Goal: Information Seeking & Learning: Learn about a topic

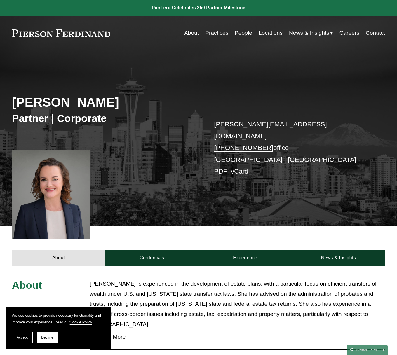
click at [250, 34] on link "People" at bounding box center [242, 32] width 17 height 11
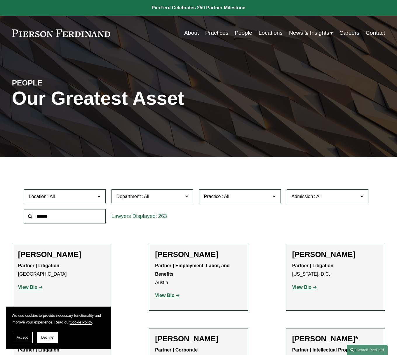
click at [75, 215] on input "text" at bounding box center [65, 216] width 82 height 14
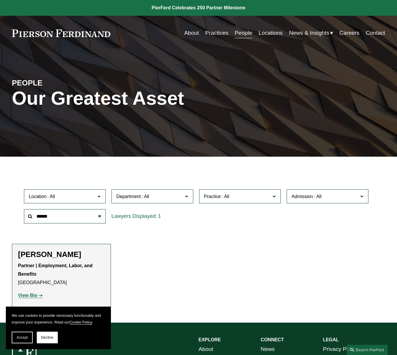
type input "******"
click at [36, 297] on strong "View Bio" at bounding box center [27, 295] width 19 height 5
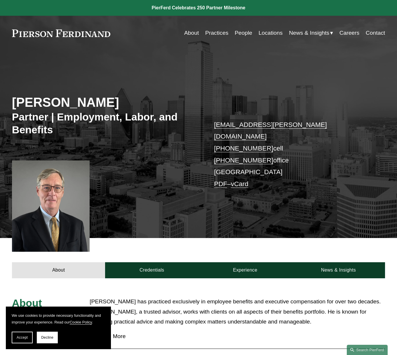
click at [63, 180] on div at bounding box center [51, 205] width 78 height 91
click at [216, 34] on link "Practices" at bounding box center [216, 32] width 23 height 11
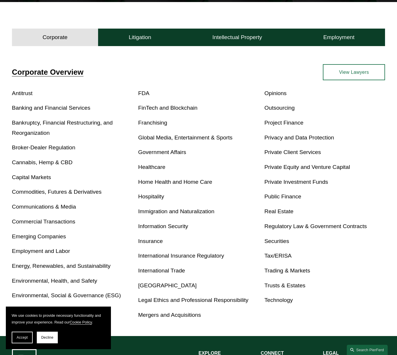
scroll to position [203, 0]
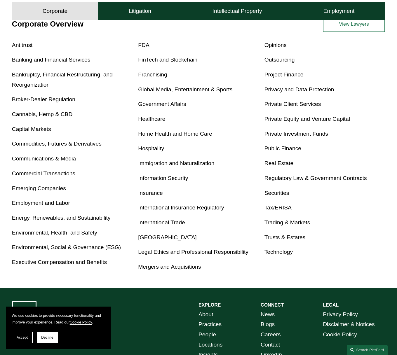
drag, startPoint x: 178, startPoint y: 265, endPoint x: 195, endPoint y: 257, distance: 18.8
click at [178, 265] on link "Mergers and Acquisitions" at bounding box center [169, 267] width 63 height 6
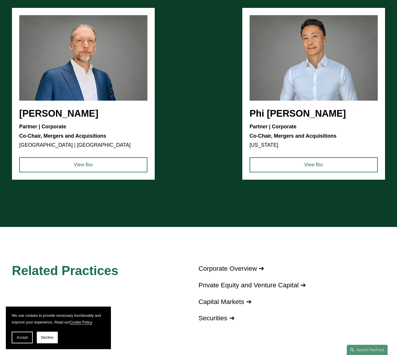
scroll to position [444, 0]
